Goal: Communication & Community: Ask a question

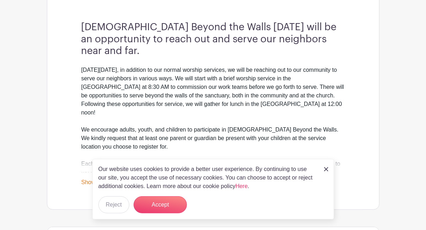
scroll to position [217, 0]
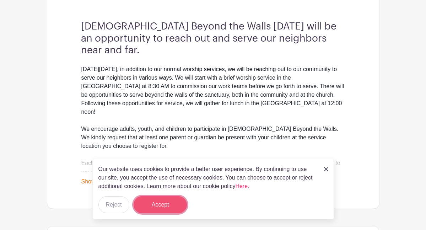
click at [163, 198] on button "Accept" at bounding box center [160, 204] width 53 height 17
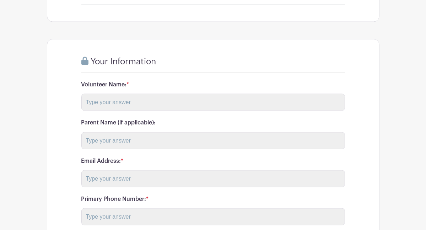
scroll to position [826, 0]
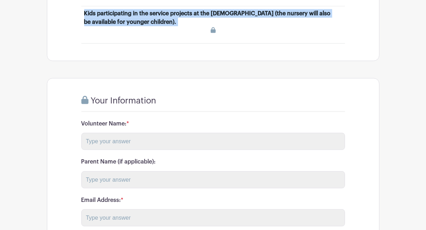
scroll to position [787, 0]
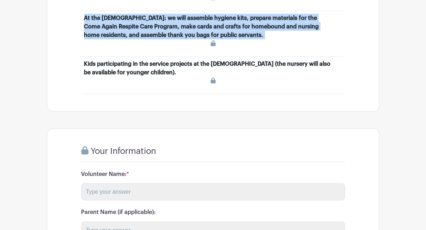
scroll to position [737, 0]
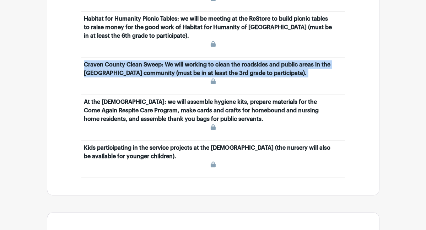
scroll to position [654, 0]
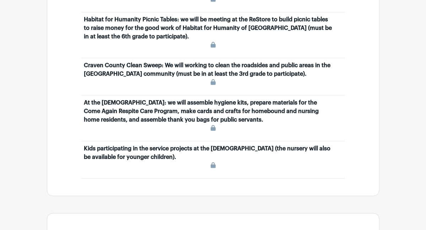
click at [84, 41] on div "Habitat for Humanity Picnic Tables: we will be meeting at the ReStore to build …" at bounding box center [208, 28] width 249 height 26
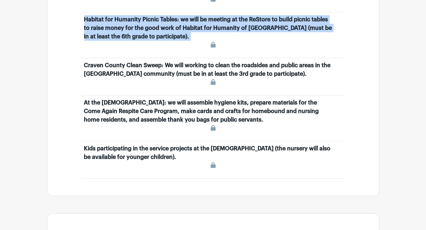
click at [84, 41] on div "Habitat for Humanity Picnic Tables: we will be meeting at the ReStore to build …" at bounding box center [208, 28] width 249 height 26
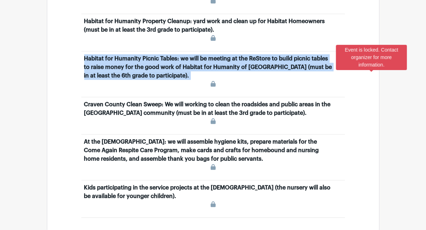
click at [216, 81] on icon at bounding box center [213, 84] width 5 height 6
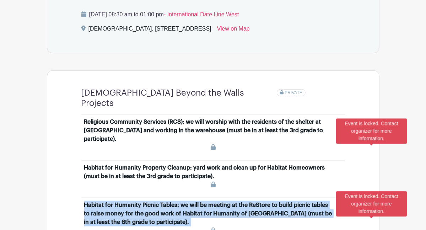
scroll to position [468, 0]
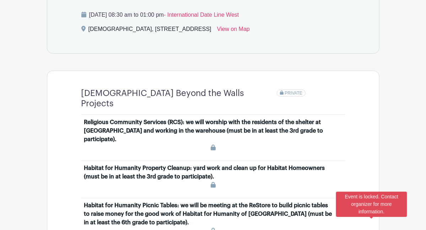
click at [285, 91] on span "PRIVATE" at bounding box center [294, 93] width 18 height 5
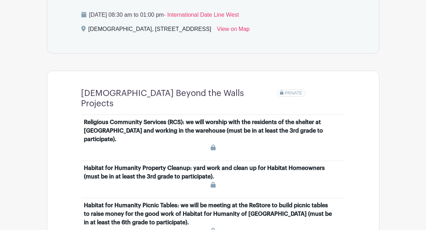
click at [285, 91] on span "PRIVATE" at bounding box center [294, 93] width 18 height 5
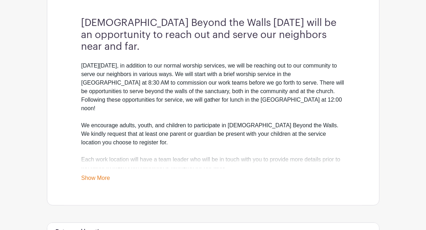
scroll to position [220, 0]
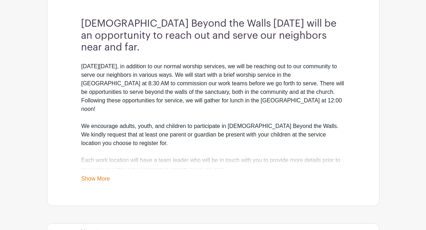
click at [81, 175] on link "Show More" at bounding box center [95, 179] width 29 height 9
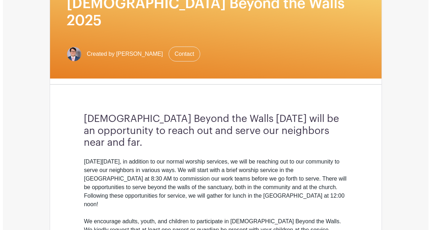
scroll to position [120, 0]
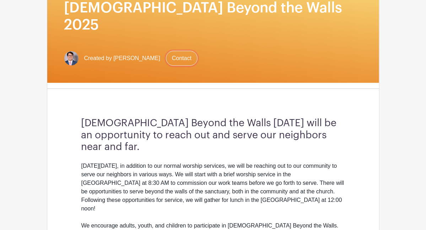
click at [166, 51] on link "Contact" at bounding box center [182, 58] width 32 height 15
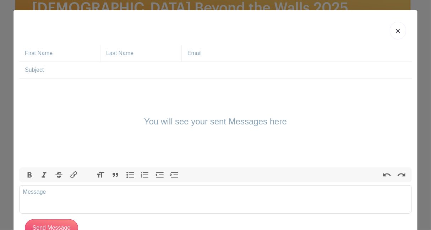
click at [141, 91] on div "You will see your sent Messages here" at bounding box center [215, 123] width 393 height 89
click at [102, 197] on trix-editor at bounding box center [215, 199] width 393 height 28
type trix-editor "<div>Good afternoon [PERSON_NAME].&nbsp;&nbsp;</div>"
click at [39, 55] on input "text" at bounding box center [62, 53] width 75 height 16
type input "[PERSON_NAME]"
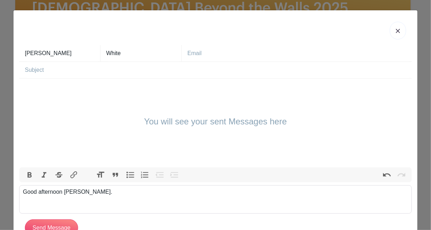
type input "White"
type input "[EMAIL_ADDRESS][DOMAIN_NAME]"
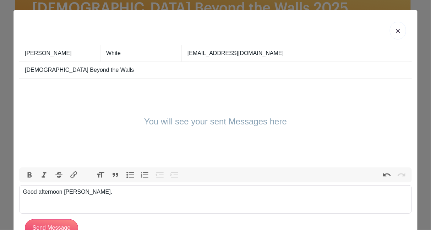
type input "[DEMOGRAPHIC_DATA] Beyond the Walls"
drag, startPoint x: 107, startPoint y: 196, endPoint x: 85, endPoint y: 188, distance: 23.3
click at [85, 188] on div "Good afternoon [PERSON_NAME]." at bounding box center [215, 192] width 385 height 9
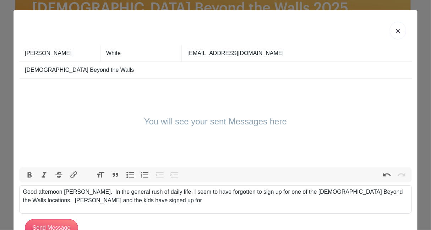
click at [71, 43] on div at bounding box center [215, 30] width 393 height 29
click at [98, 202] on div "Good afternoon [PERSON_NAME]. In the general rush of daily life, I seem to have…" at bounding box center [215, 196] width 385 height 17
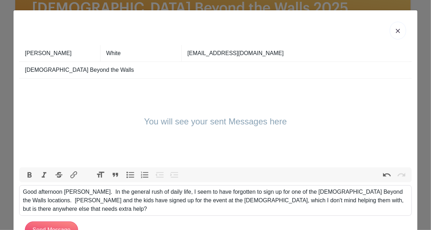
click at [283, 200] on div "Good afternoon [PERSON_NAME]. In the general rush of daily life, I seem to have…" at bounding box center [215, 201] width 385 height 26
type trix-editor "<div>Good afternoon [PERSON_NAME].&nbsp; In the general rush of daily life, I s…"
drag, startPoint x: 353, startPoint y: 200, endPoint x: 89, endPoint y: 191, distance: 263.8
click at [89, 191] on div "Good afternoon [PERSON_NAME]. In the general rush of daily life, I seem to have…" at bounding box center [215, 201] width 385 height 26
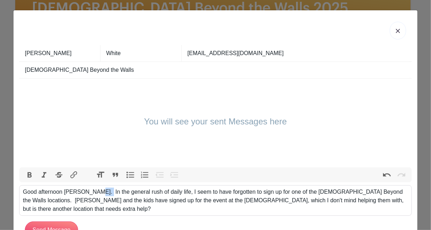
click at [89, 191] on div "Good afternoon [PERSON_NAME]. In the general rush of daily life, I seem to have…" at bounding box center [215, 201] width 385 height 26
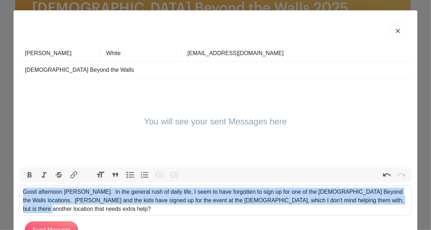
click at [89, 191] on div "Good afternoon [PERSON_NAME]. In the general rush of daily life, I seem to have…" at bounding box center [215, 201] width 385 height 26
